Goal: Communication & Community: Answer question/provide support

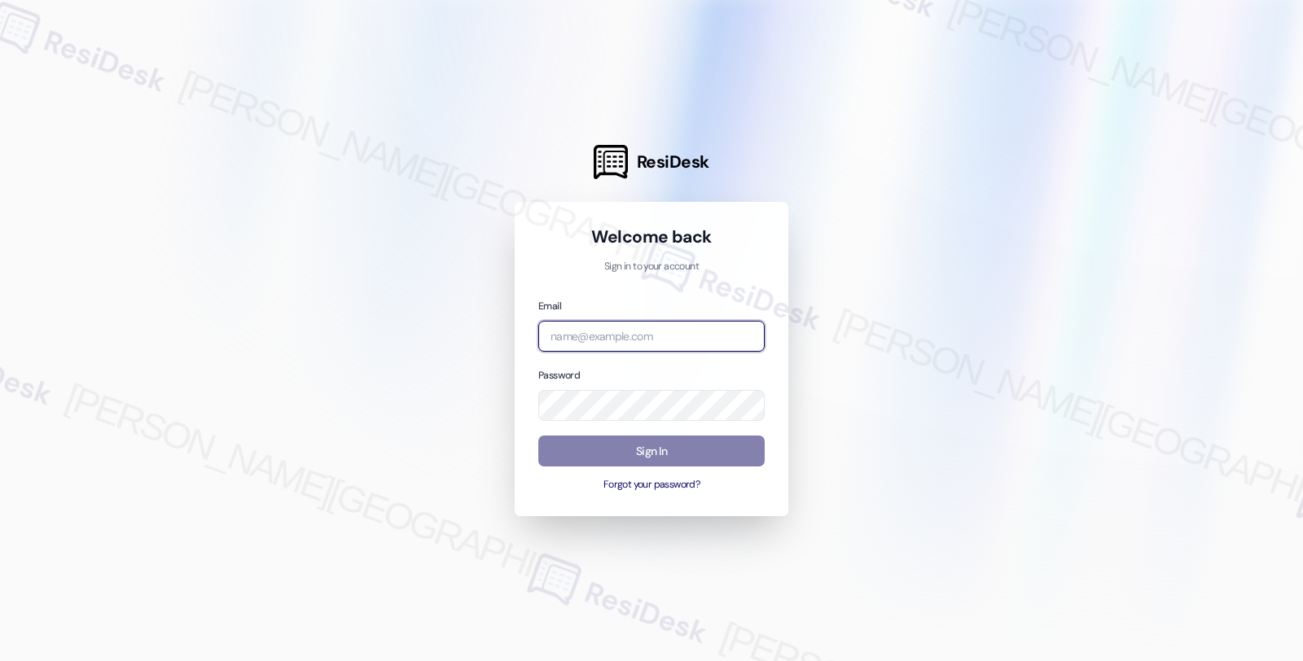
click at [686, 344] on input "email" at bounding box center [651, 337] width 226 height 32
click at [686, 344] on input "s" at bounding box center [651, 337] width 226 height 32
type input "[EMAIL_ADDRESS][PERSON_NAME][DOMAIN_NAME]"
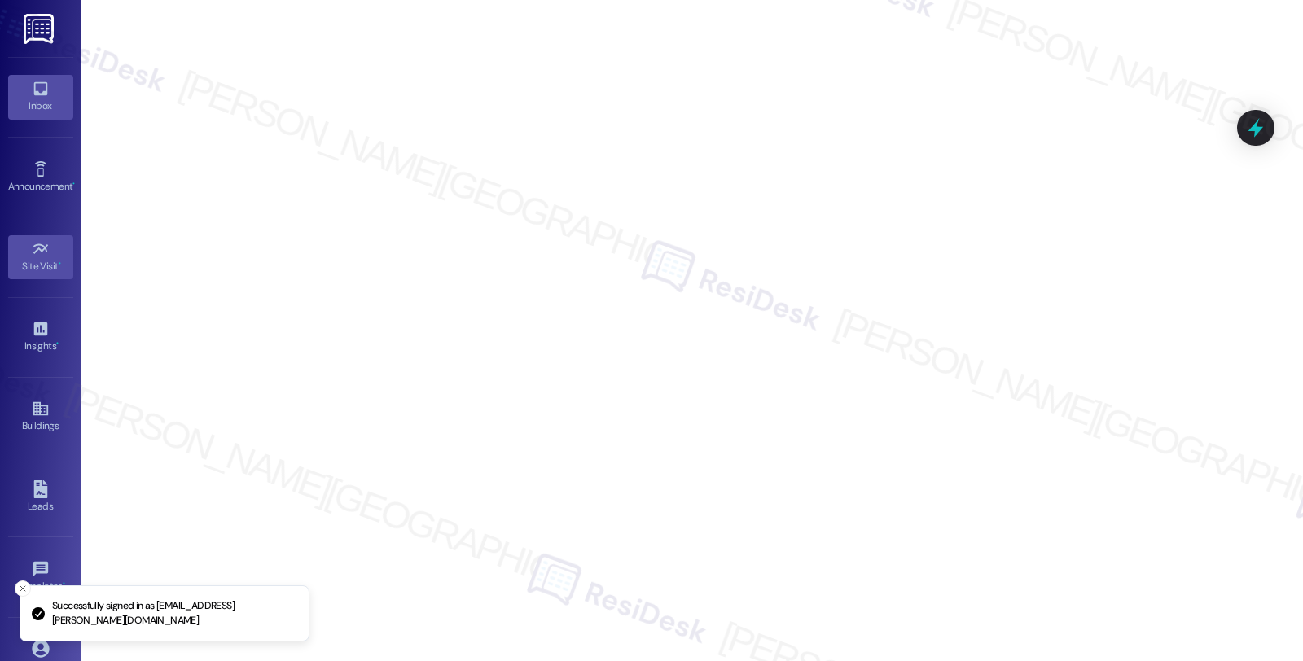
click at [35, 91] on icon at bounding box center [41, 89] width 18 height 18
